Goal: Task Accomplishment & Management: Use online tool/utility

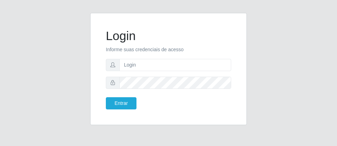
click at [150, 58] on form "Login Informe suas credenciais de acesso Entrar" at bounding box center [168, 69] width 125 height 81
click at [168, 73] on form "Login Informe suas credenciais de acesso Entrar" at bounding box center [168, 69] width 125 height 81
drag, startPoint x: 168, startPoint y: 73, endPoint x: 163, endPoint y: 61, distance: 13.1
click at [163, 61] on form "Login Informe suas credenciais de acesso Entrar" at bounding box center [168, 69] width 125 height 81
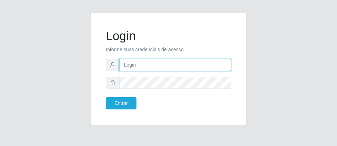
click at [163, 61] on input "text" at bounding box center [175, 65] width 112 height 12
type input "[PERSON_NAME]"
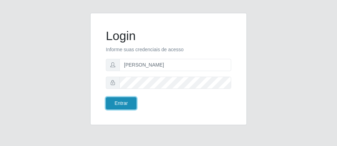
click at [117, 100] on button "Entrar" at bounding box center [121, 103] width 31 height 12
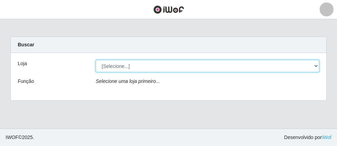
click at [318, 65] on select "[Selecione...] Divino Fogão - [GEOGRAPHIC_DATA]" at bounding box center [207, 66] width 223 height 12
select select "499"
click at [96, 60] on select "[Selecione...] Divino Fogão - [GEOGRAPHIC_DATA]" at bounding box center [207, 66] width 223 height 12
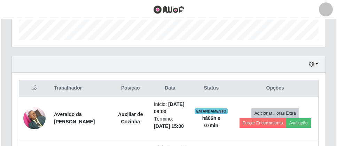
scroll to position [278, 0]
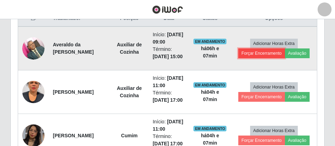
click at [249, 58] on button "Forçar Encerramento" at bounding box center [261, 53] width 47 height 10
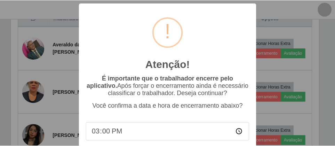
scroll to position [45, 0]
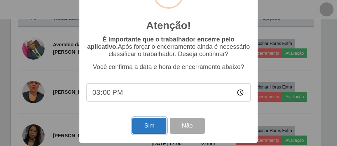
click at [138, 131] on button "Sim" at bounding box center [149, 126] width 34 height 16
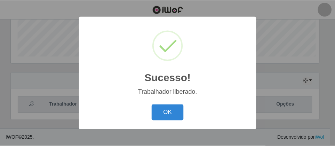
scroll to position [144, 310]
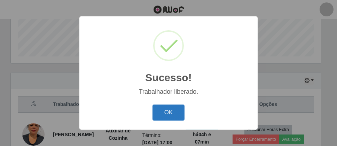
click at [161, 117] on button "OK" at bounding box center [168, 112] width 32 height 16
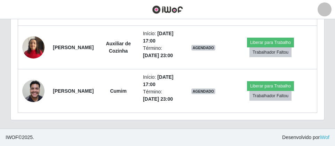
scroll to position [262, 0]
